Goal: Information Seeking & Learning: Learn about a topic

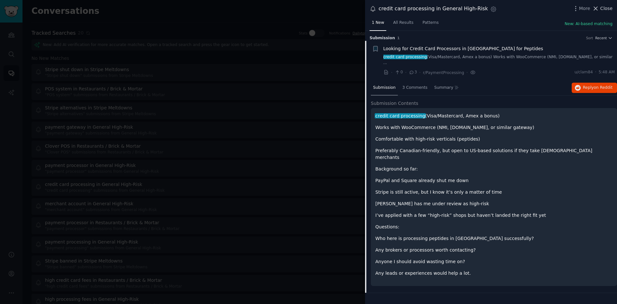
click at [602, 10] on span "Close" at bounding box center [607, 8] width 12 height 7
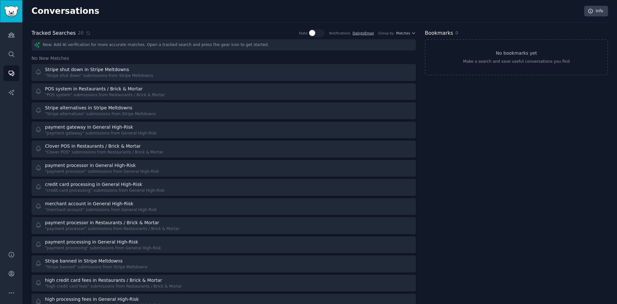
click at [13, 14] on img "Sidebar" at bounding box center [11, 11] width 15 height 11
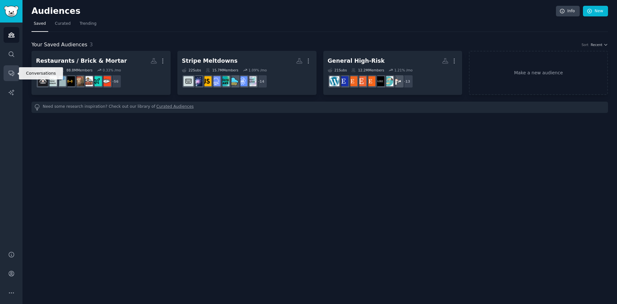
click at [11, 75] on icon "Sidebar" at bounding box center [11, 73] width 5 height 5
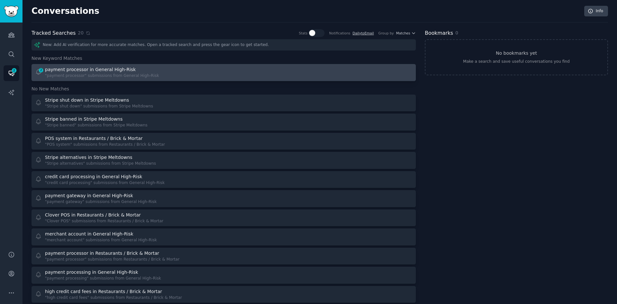
click at [216, 72] on div "2 payment processor in General High-Risk "payment processor" submissions from G…" at bounding box center [127, 72] width 185 height 13
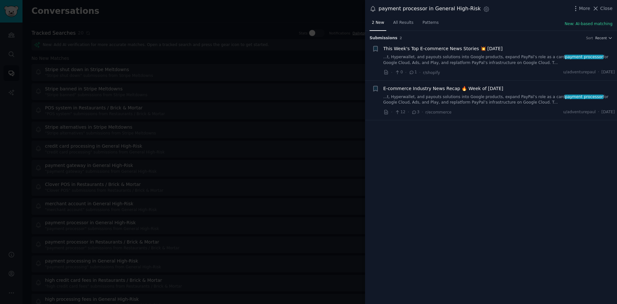
click at [518, 95] on link "...t, Hyperwallet, and payouts solutions into Google products, expand PayPal’s …" at bounding box center [500, 99] width 232 height 11
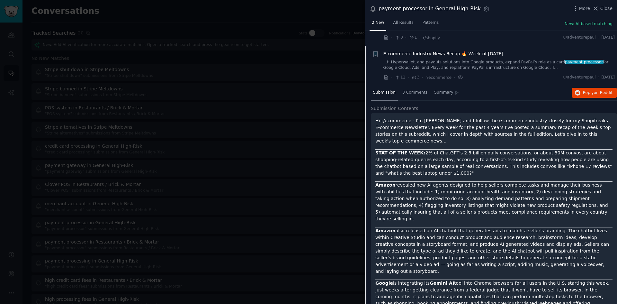
scroll to position [34, 0]
click at [259, 30] on div at bounding box center [308, 152] width 617 height 304
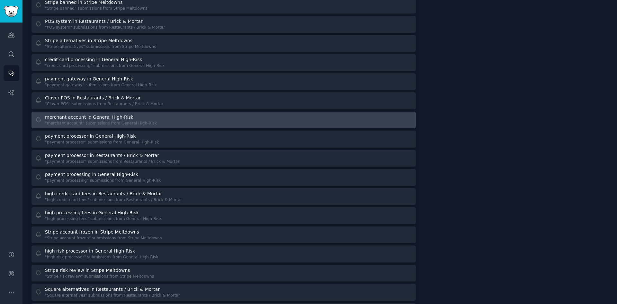
scroll to position [87, 0]
click at [106, 118] on div "merchant account in General High-Risk" at bounding box center [89, 117] width 88 height 7
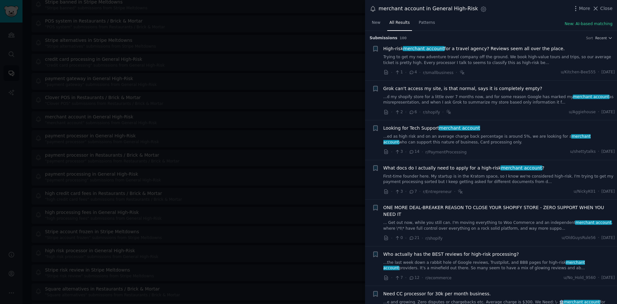
click at [510, 56] on link "Trying to get my new adventure travel company off the ground. We book high-valu…" at bounding box center [500, 59] width 232 height 11
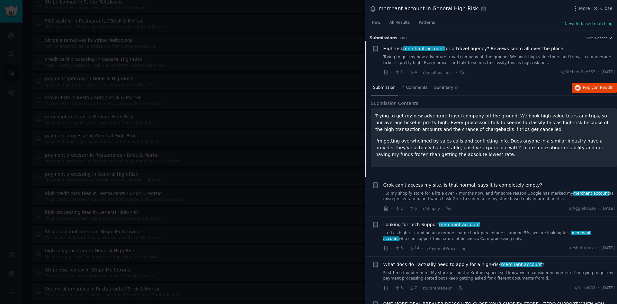
scroll to position [10, 0]
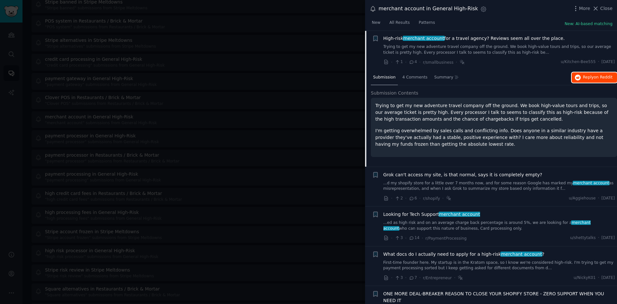
click at [582, 77] on button "Reply on Reddit" at bounding box center [594, 77] width 45 height 10
